Goal: Find specific page/section

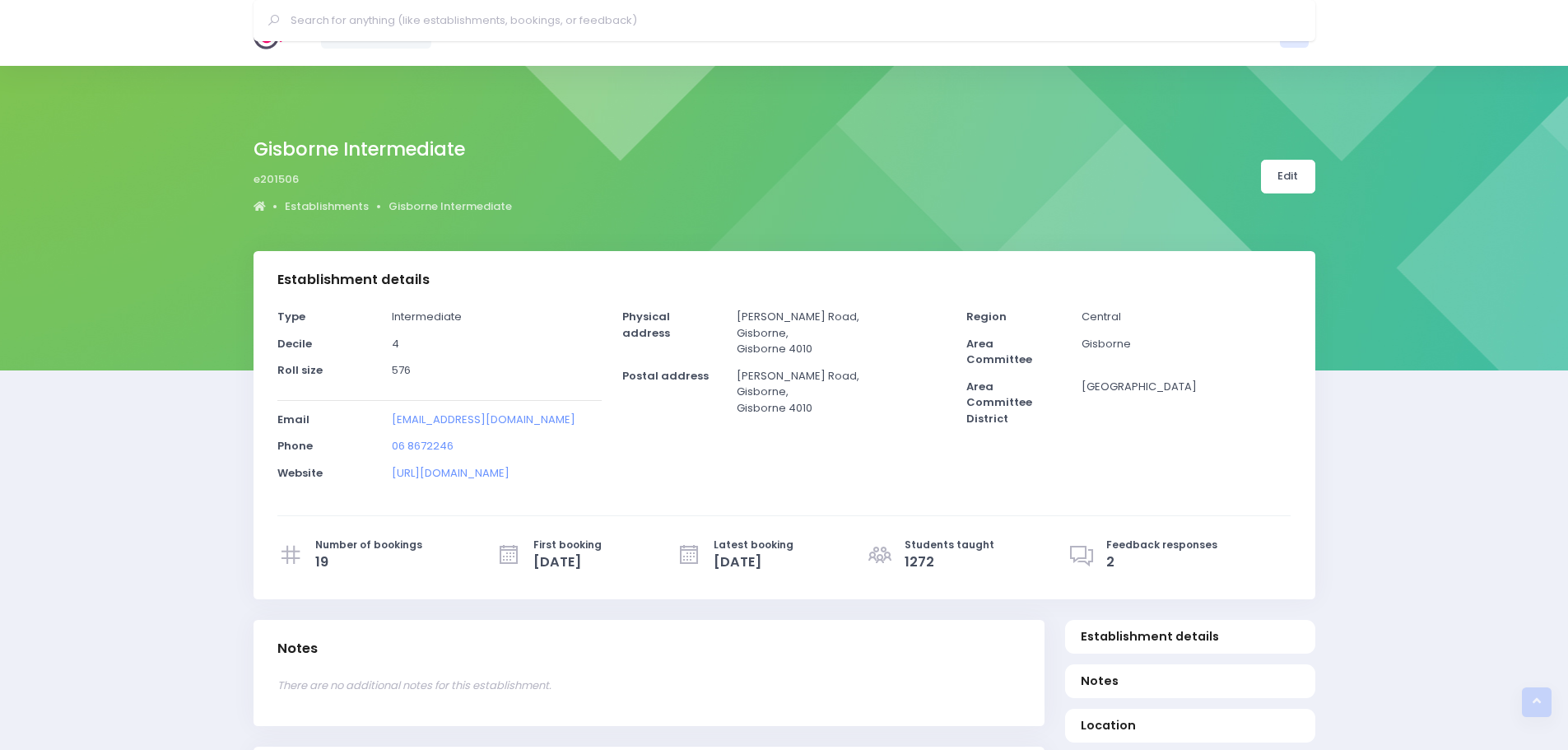
select select "5"
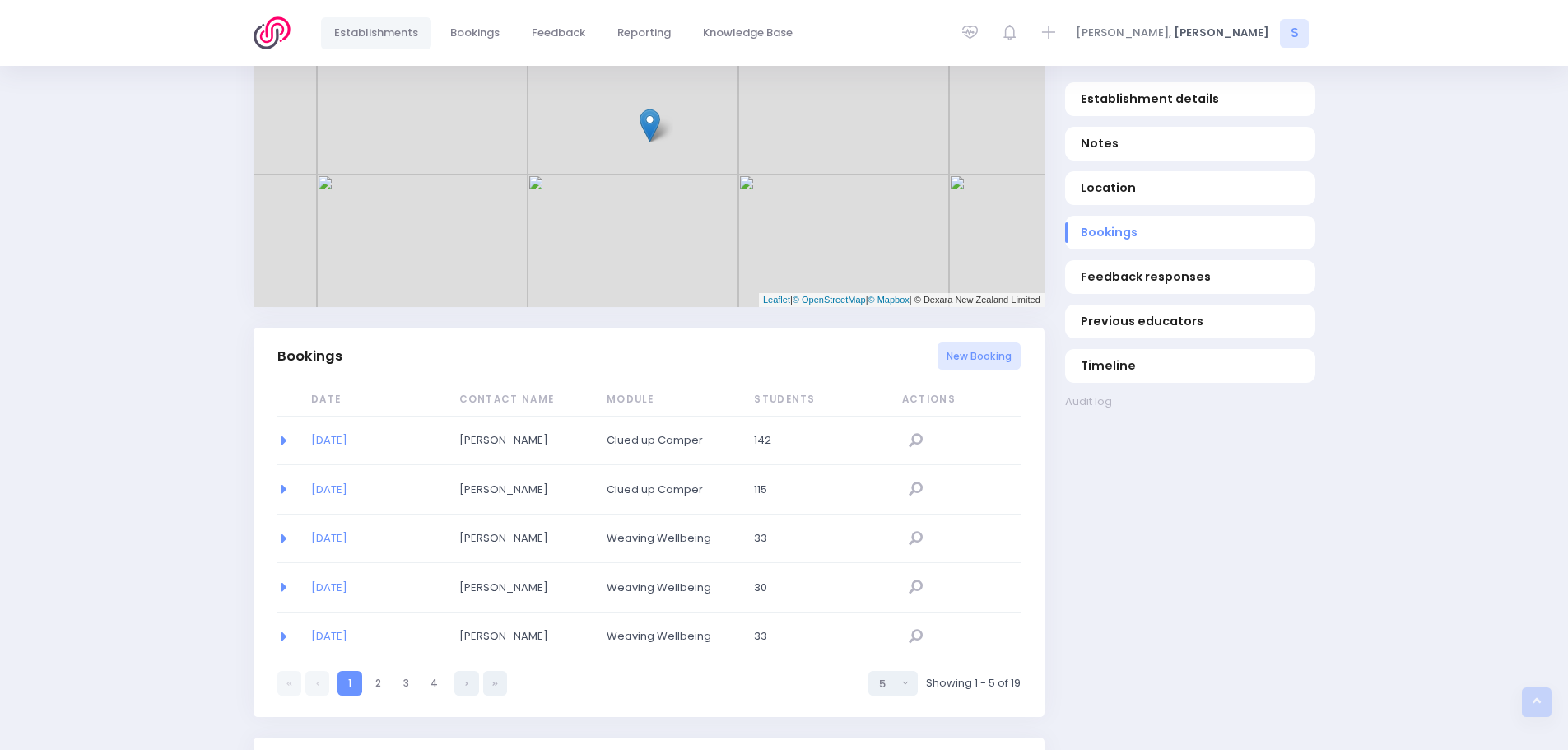
scroll to position [824, 0]
click at [337, 439] on link "[DATE]" at bounding box center [328, 441] width 36 height 16
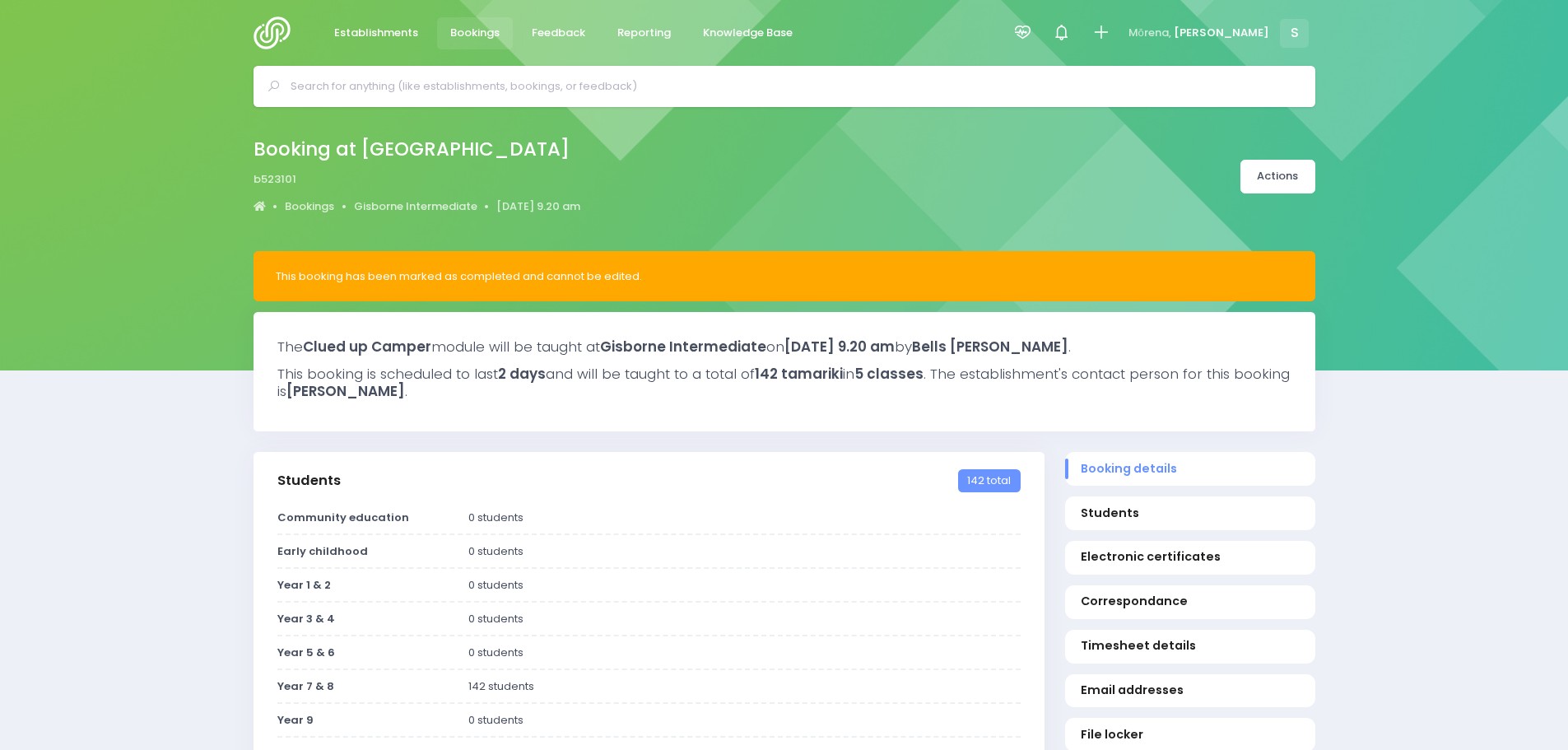
select select "5"
click at [546, 33] on span "Feedback" at bounding box center [558, 33] width 53 height 17
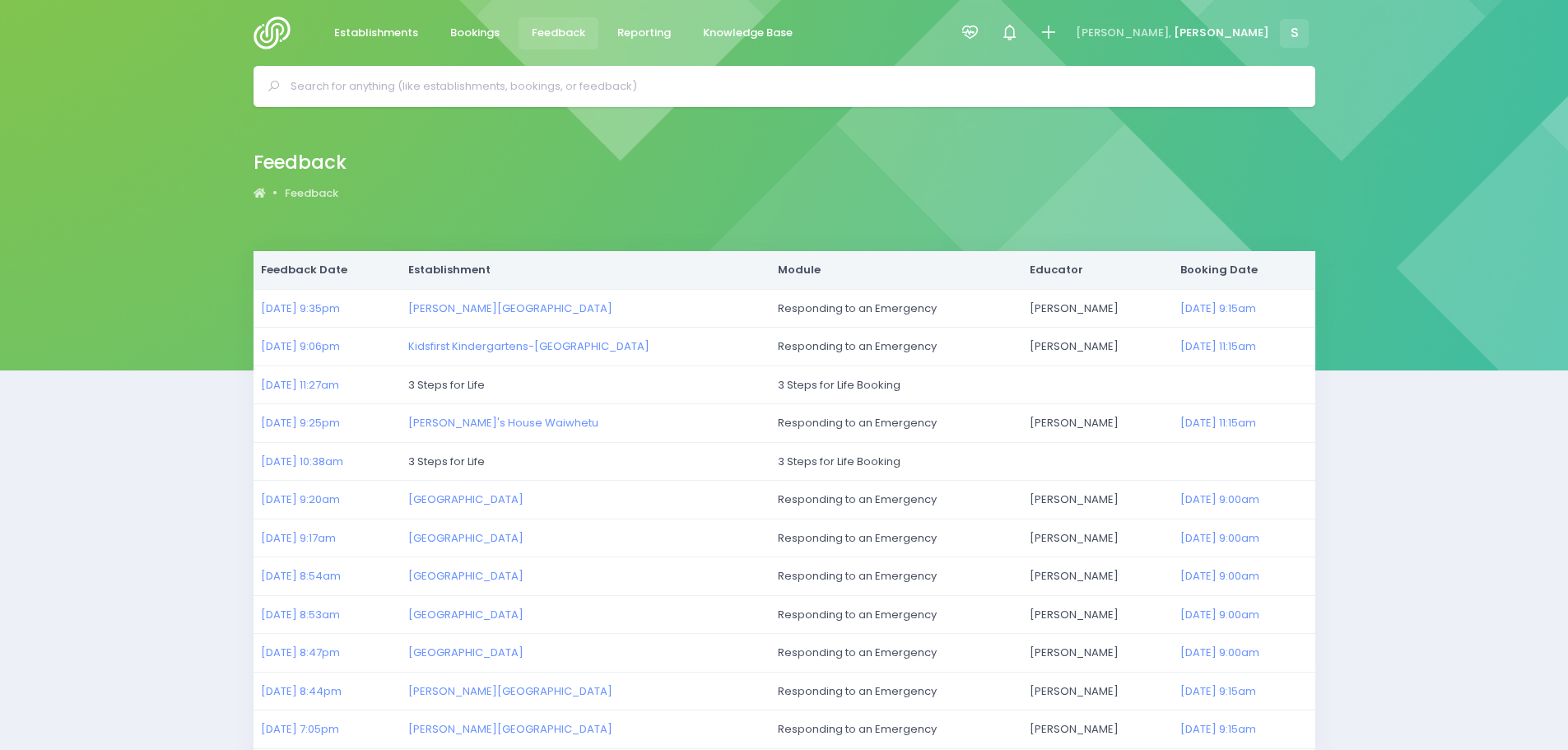
click at [275, 20] on img at bounding box center [277, 33] width 47 height 33
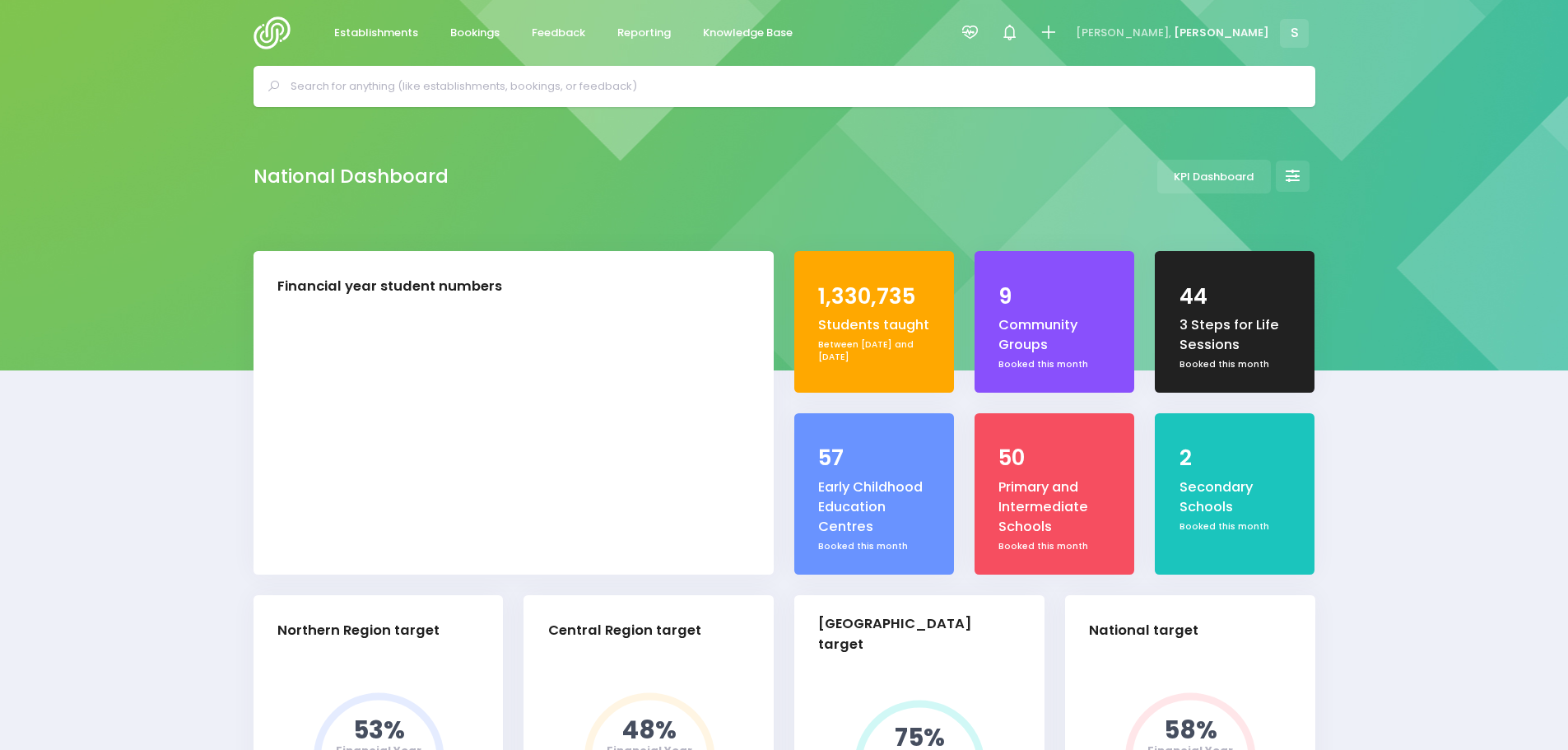
select select "5"
click at [342, 93] on input "text" at bounding box center [791, 87] width 1002 height 25
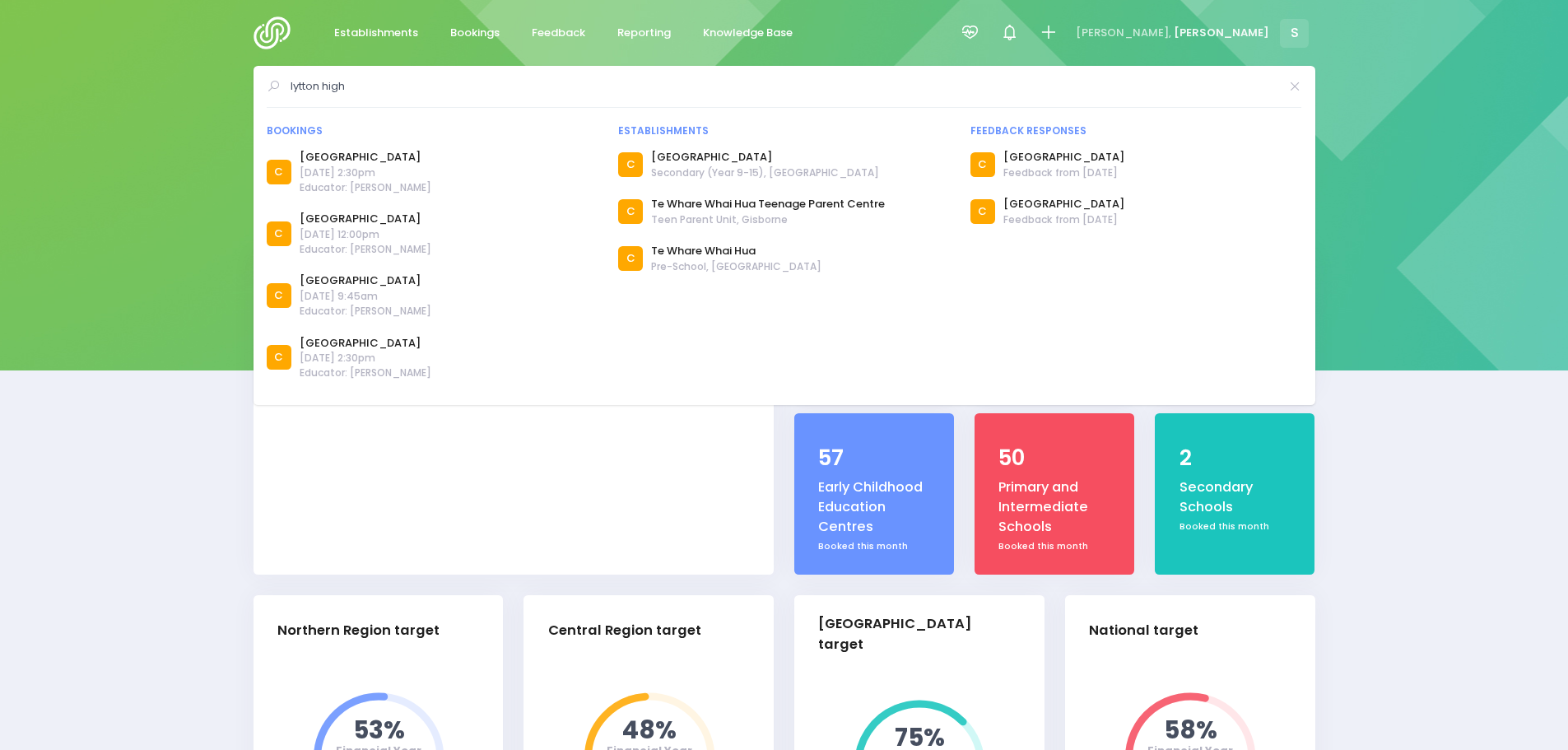
type input "lytton high"
click at [557, 45] on link "Feedback" at bounding box center [559, 33] width 81 height 32
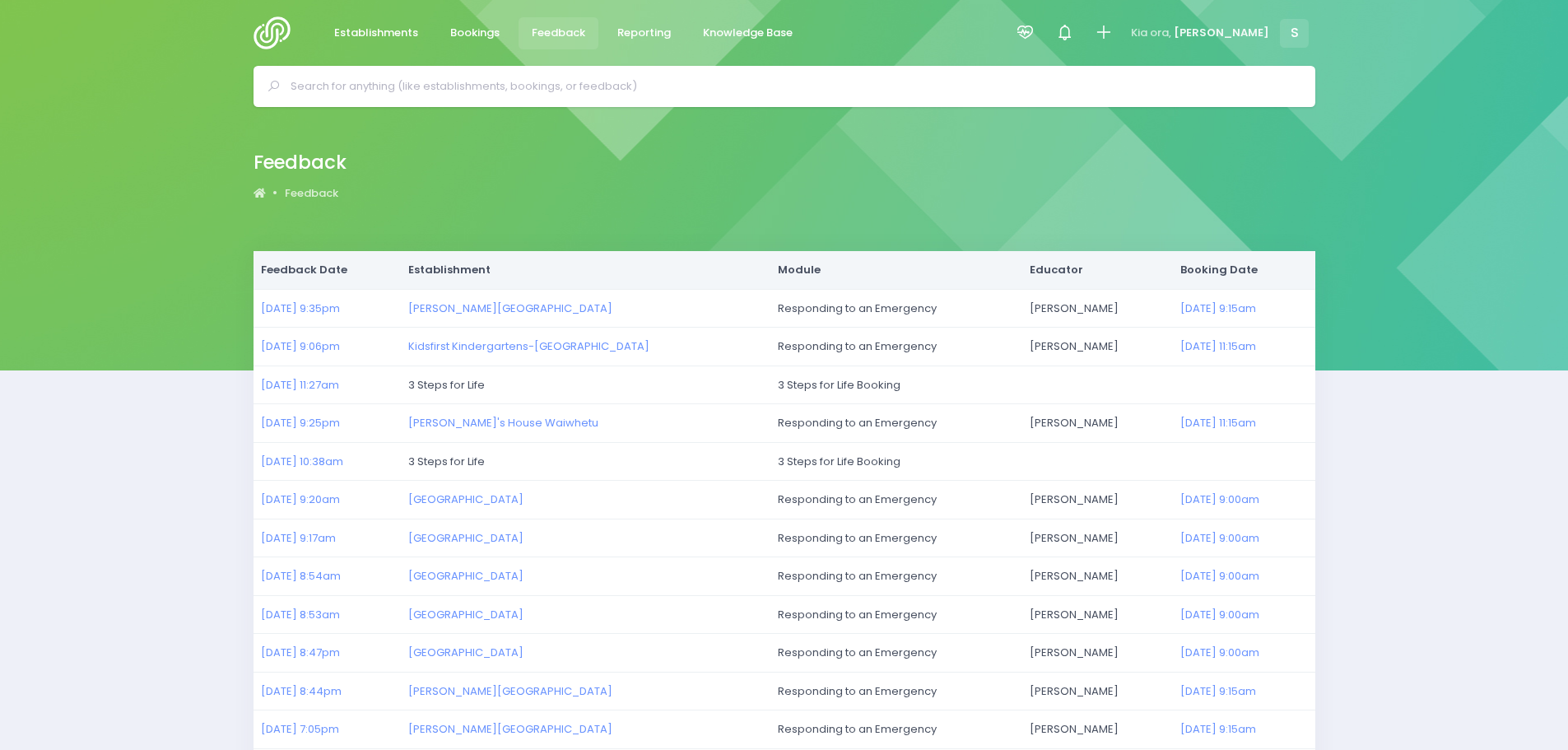
drag, startPoint x: 261, startPoint y: 30, endPoint x: 248, endPoint y: 58, distance: 30.9
click at [261, 31] on img at bounding box center [277, 33] width 47 height 33
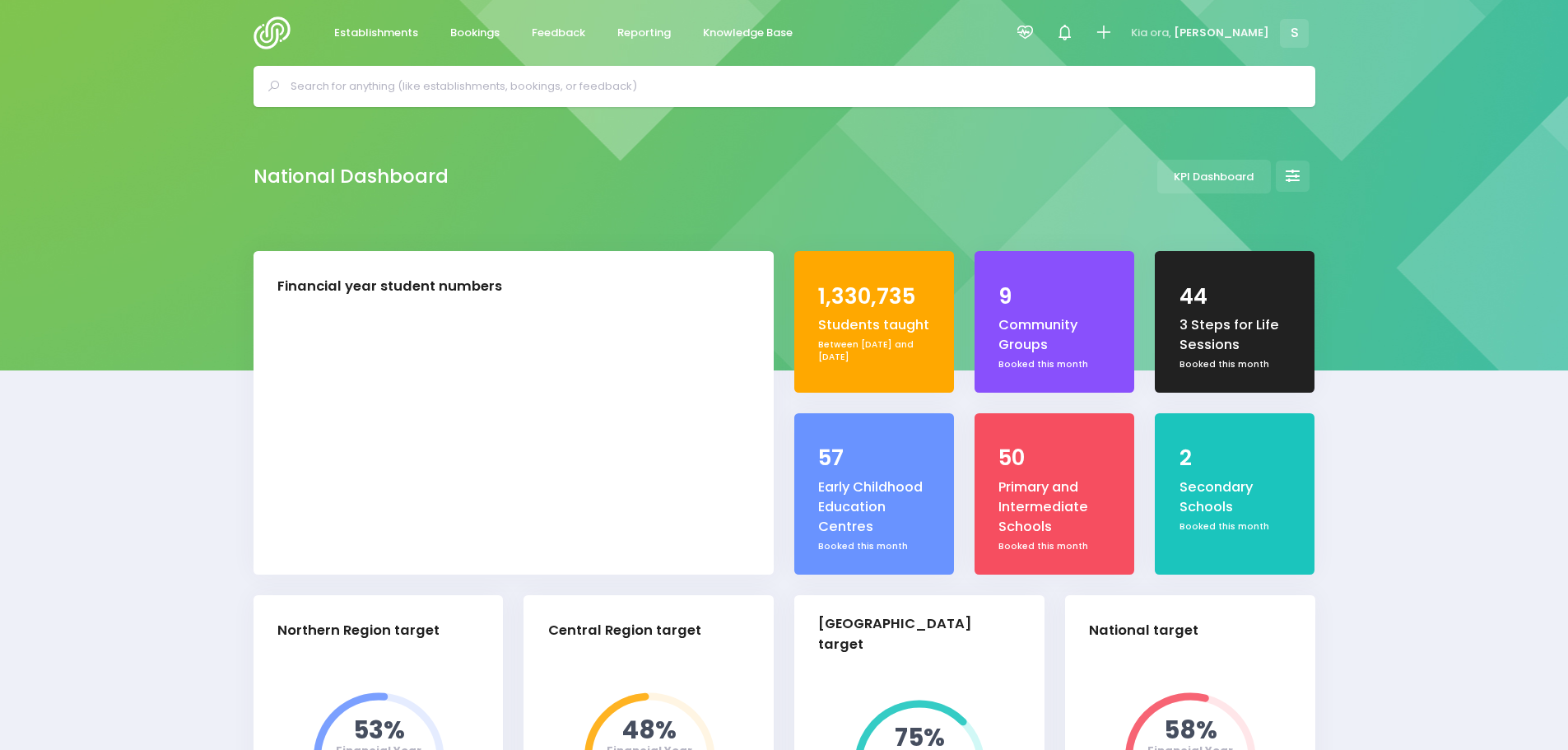
select select "5"
